Goal: Check status

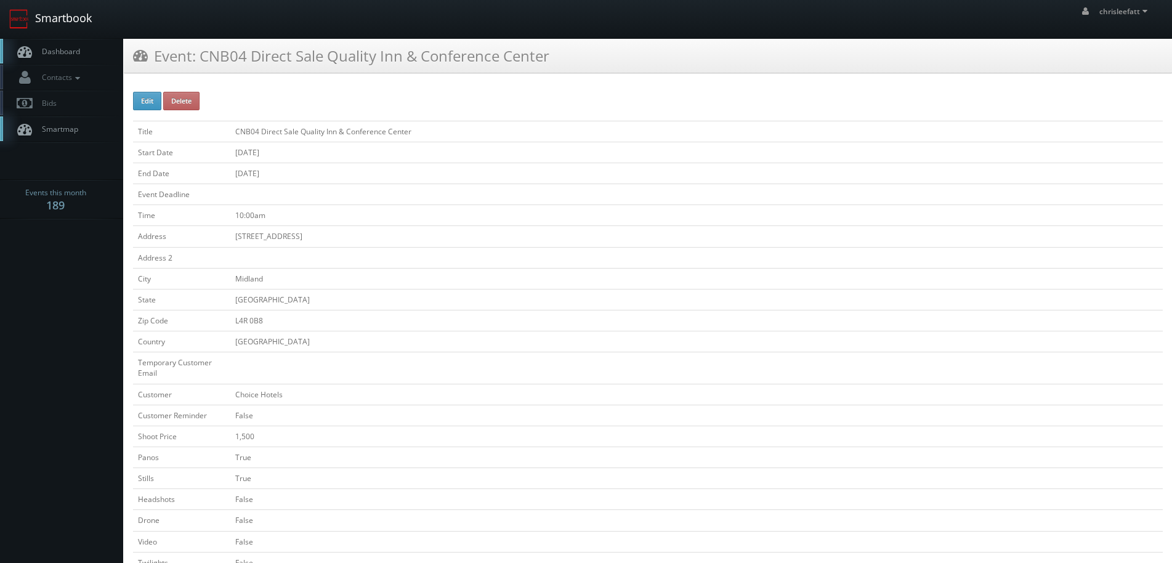
click at [73, 15] on link "Smartbook" at bounding box center [50, 19] width 101 height 38
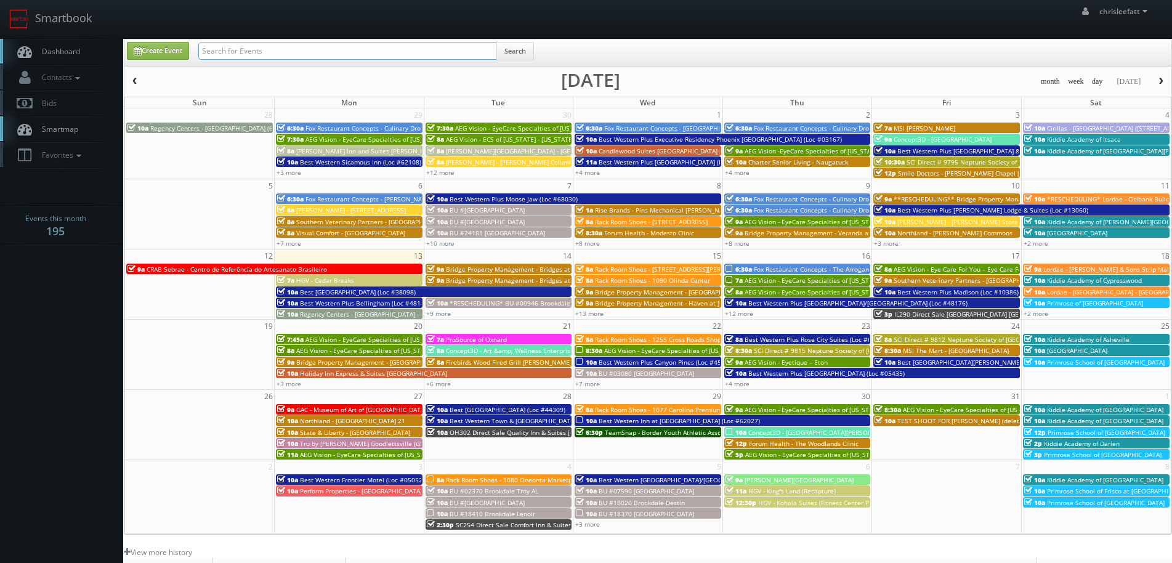
click at [411, 55] on input "text" at bounding box center [347, 50] width 299 height 17
type input "fl161"
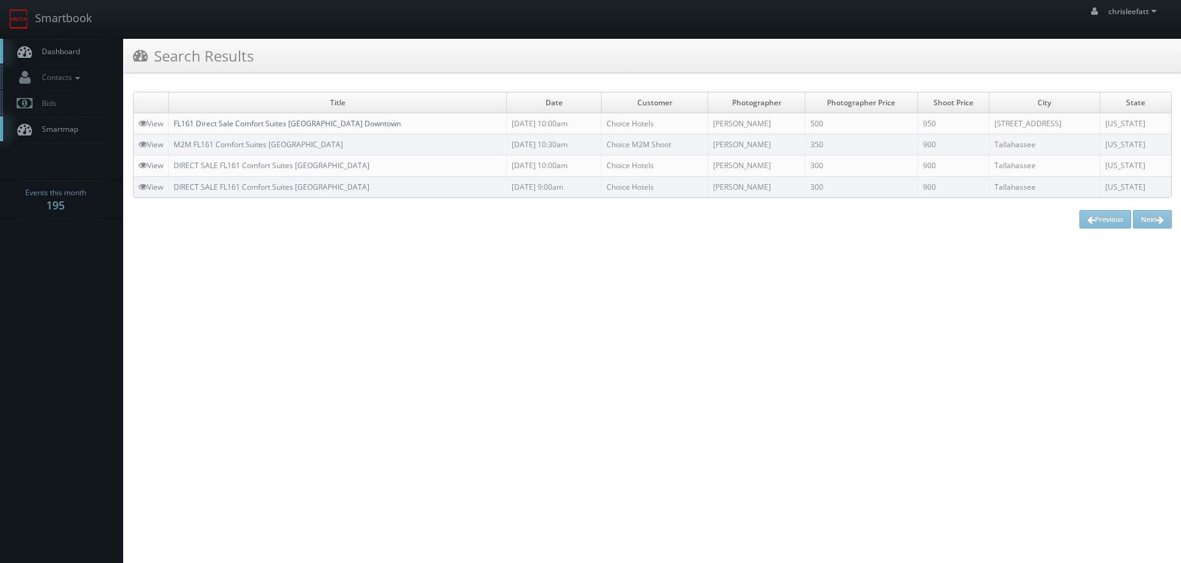
click at [289, 119] on link "FL161 Direct Sale Comfort Suites Tallahassee Downtown" at bounding box center [287, 123] width 227 height 10
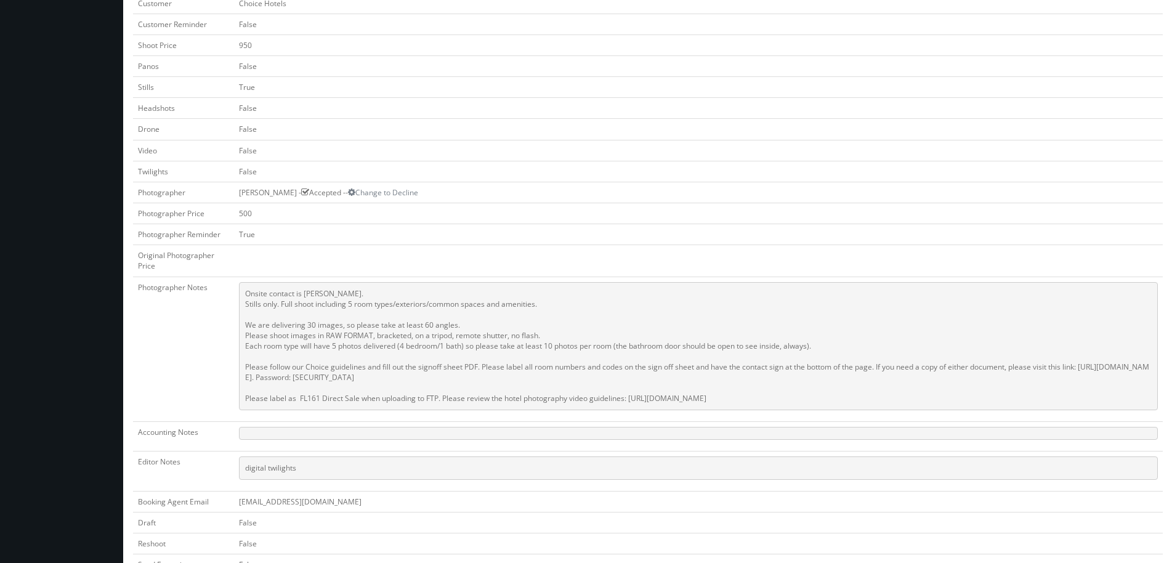
scroll to position [370, 0]
